Goal: Check status: Check status

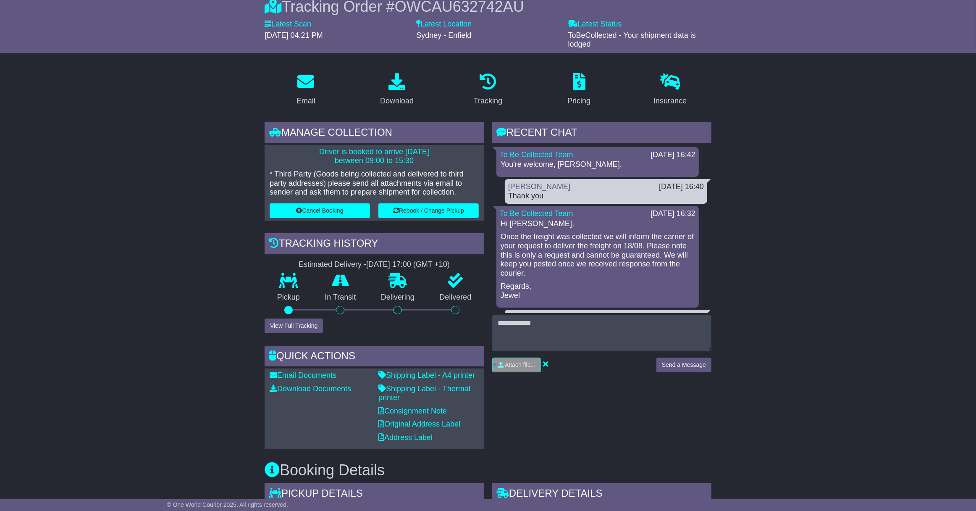
scroll to position [63, 0]
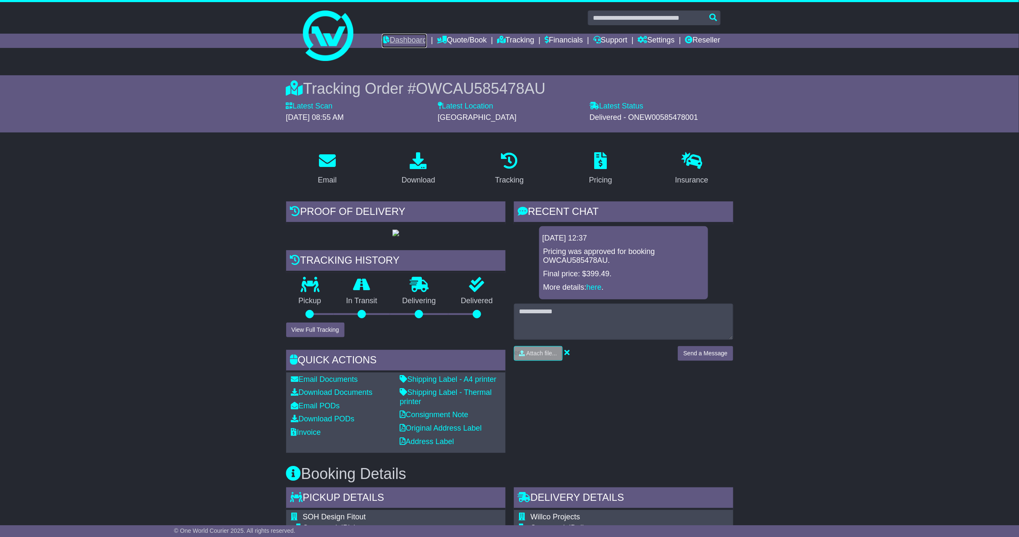
click at [388, 42] on link "Dashboard" at bounding box center [404, 41] width 45 height 14
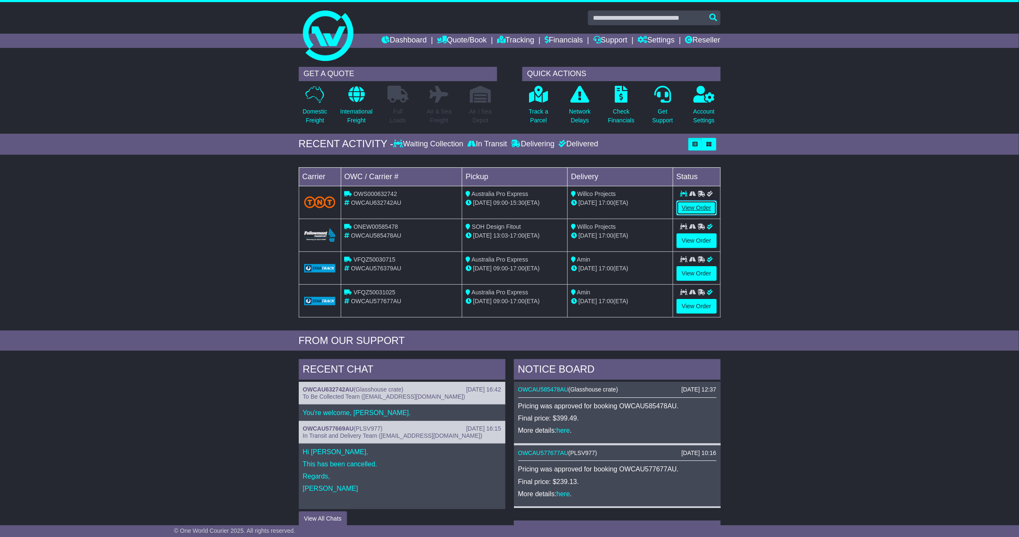
click at [695, 209] on link "View Order" at bounding box center [696, 207] width 40 height 15
